Goal: Task Accomplishment & Management: Use online tool/utility

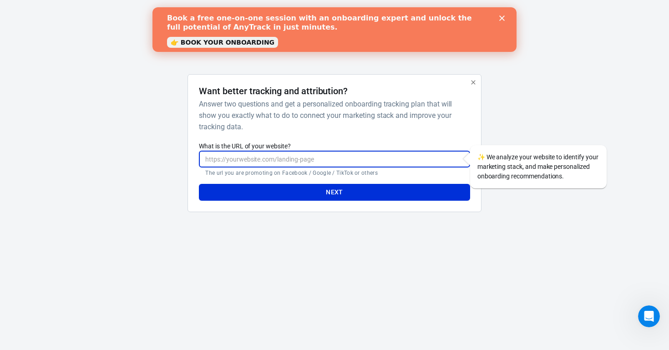
click at [295, 159] on input "What is the URL of your website?" at bounding box center [334, 159] width 271 height 17
click at [217, 161] on input "What is the URL of your website?" at bounding box center [334, 159] width 271 height 17
paste input "[URL][DOMAIN_NAME]"
type input "[URL][DOMAIN_NAME]"
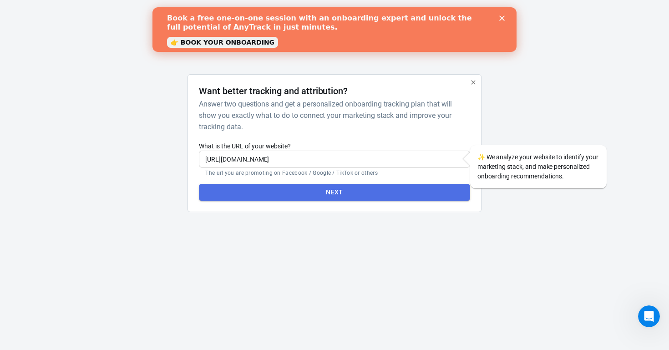
click at [321, 193] on button "Next" at bounding box center [334, 192] width 271 height 17
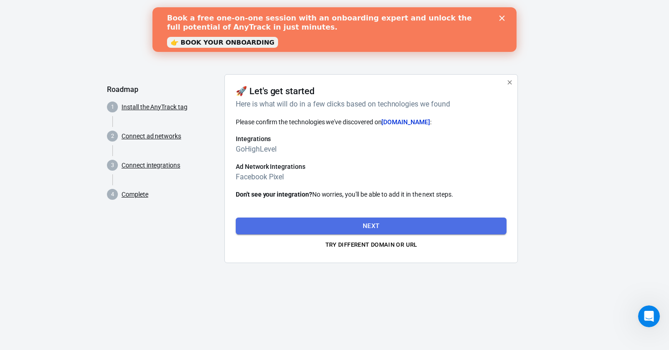
click at [345, 226] on button "Next" at bounding box center [371, 225] width 271 height 17
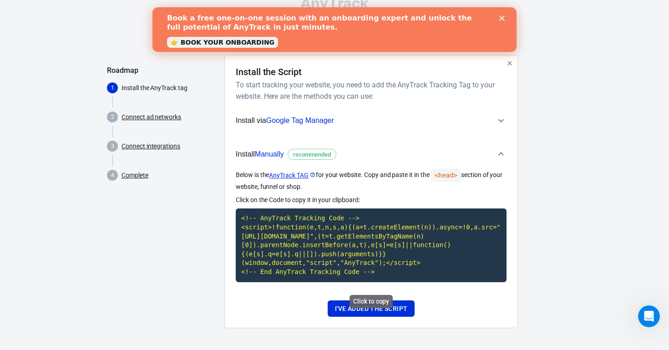
scroll to position [25, 0]
click at [390, 273] on code "<!-- AnyTrack Tracking Code --> <script>!function(e,t,n,s,a){(a=t.createElement…" at bounding box center [371, 244] width 271 height 73
drag, startPoint x: 384, startPoint y: 272, endPoint x: 246, endPoint y: 215, distance: 149.3
click at [246, 215] on code "<!-- AnyTrack Tracking Code --> <script>!function(e,t,n,s,a){(a=t.createElement…" at bounding box center [371, 244] width 271 height 73
click at [376, 272] on code "<!-- AnyTrack Tracking Code --> <script>!function(e,t,n,s,a){(a=t.createElement…" at bounding box center [371, 244] width 271 height 73
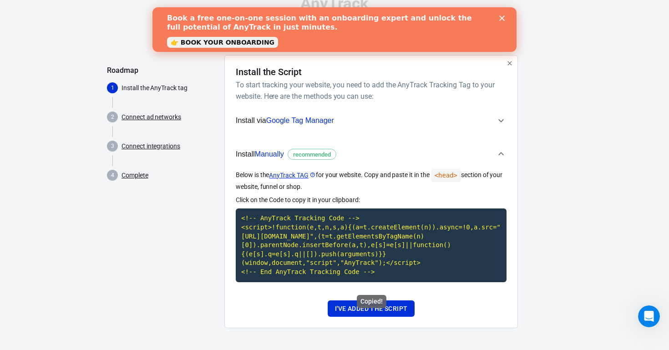
drag, startPoint x: 381, startPoint y: 275, endPoint x: 240, endPoint y: 207, distance: 156.3
click at [240, 208] on code "<!-- AnyTrack Tracking Code --> <script>!function(e,t,n,s,a){(a=t.createElement…" at bounding box center [371, 244] width 271 height 73
copy code "<!-- AnyTrack Tracking Code --> <script>!function(e,t,n,s,a){(a=t.createElement…"
click at [403, 308] on button "I've added the script" at bounding box center [371, 308] width 87 height 17
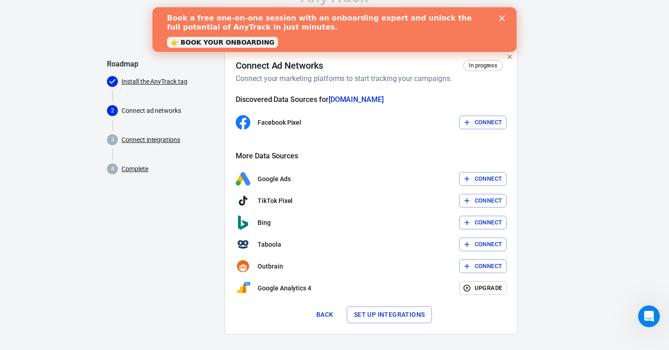
click at [488, 130] on div "Discovered Data Sources for [DOMAIN_NAME] Facebook Pixel Connect More Data Sour…" at bounding box center [371, 195] width 271 height 200
click at [488, 121] on button "Connect" at bounding box center [483, 123] width 48 height 14
